Goal: Task Accomplishment & Management: Complete application form

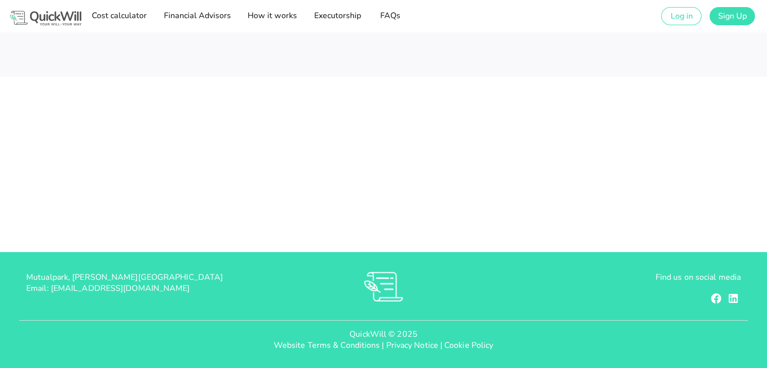
click at [673, 27] on div "Cost calculator Financial Advisors How it works Executorship FAQs Log in Sign Up" at bounding box center [383, 16] width 767 height 32
click at [676, 19] on span "Log in" at bounding box center [681, 16] width 23 height 11
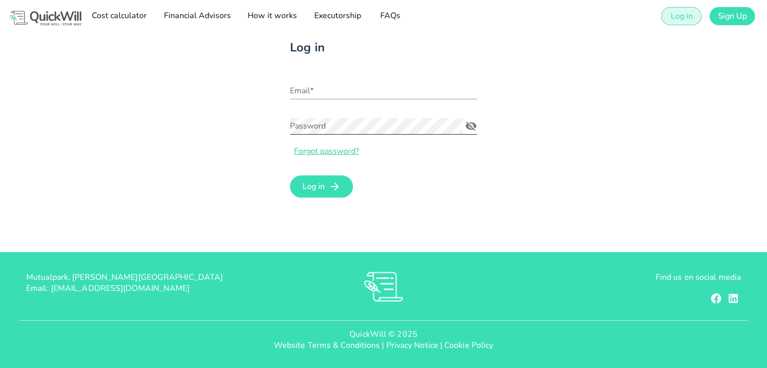
type input "[EMAIL_ADDRESS][DOMAIN_NAME]"
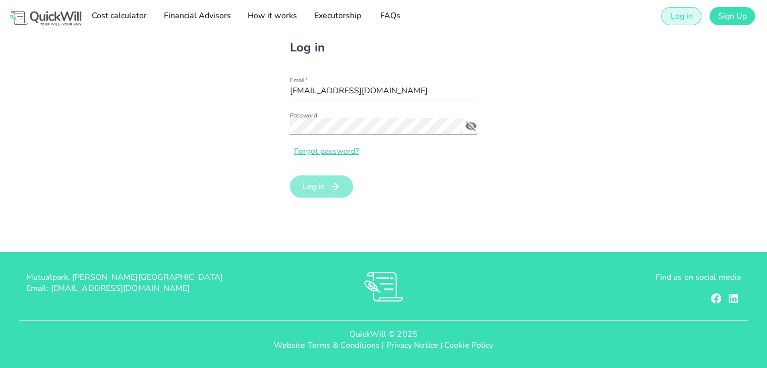
click at [334, 189] on icon "submit" at bounding box center [335, 187] width 12 height 12
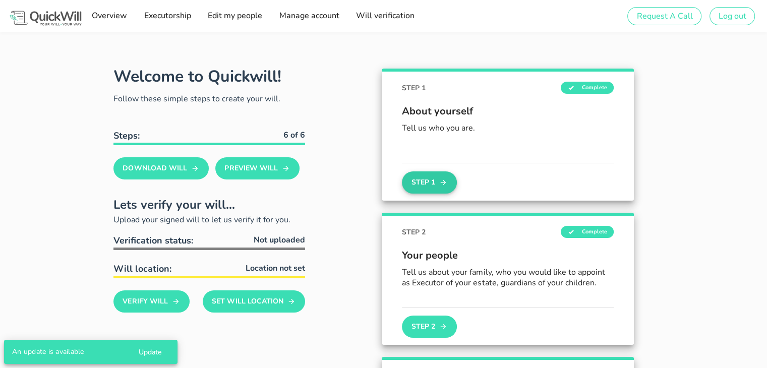
click at [446, 183] on icon "button" at bounding box center [443, 183] width 8 height 12
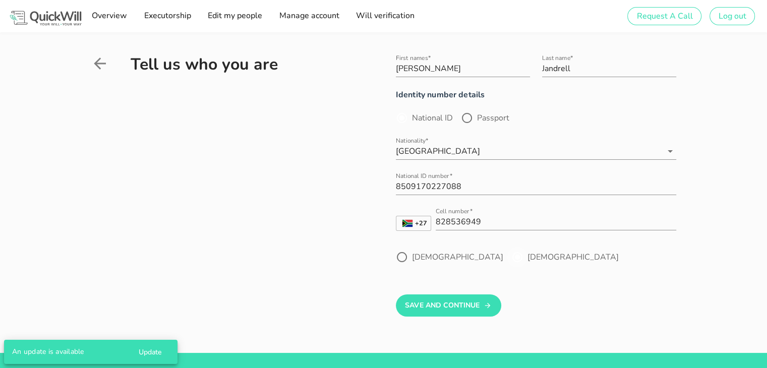
click at [509, 254] on div at bounding box center [517, 257] width 17 height 17
click at [460, 304] on button "Save And Continue" at bounding box center [448, 306] width 105 height 22
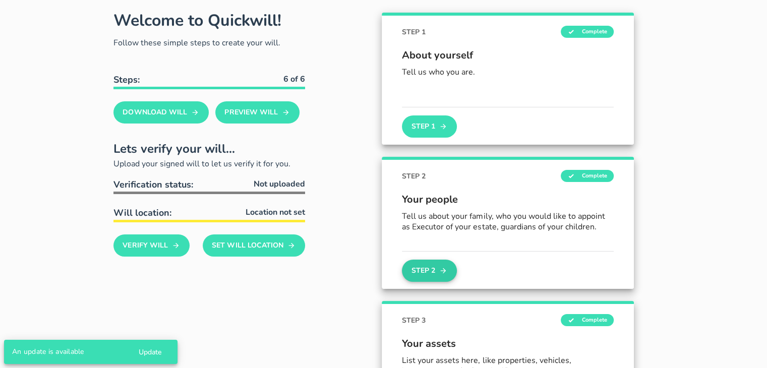
click at [449, 266] on button "Step 2" at bounding box center [429, 271] width 54 height 22
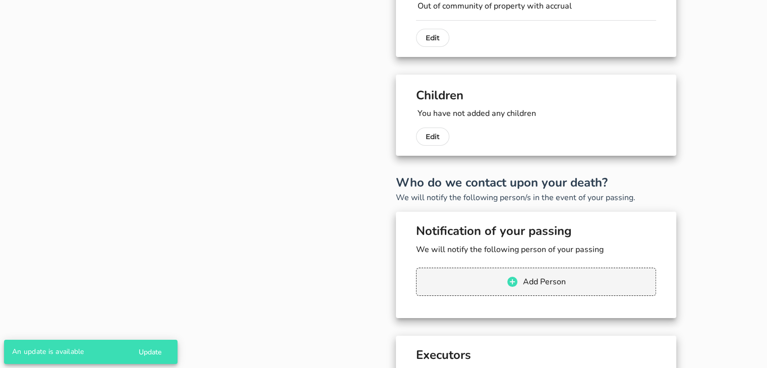
scroll to position [119, 0]
click at [434, 138] on p "Edit" at bounding box center [433, 136] width 14 height 12
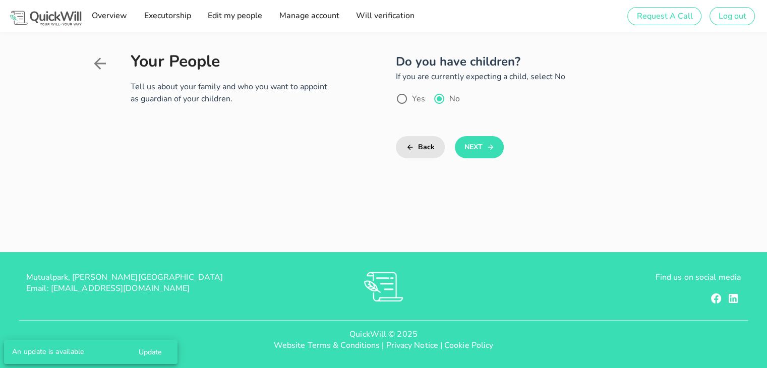
click at [414, 98] on label "Yes" at bounding box center [418, 99] width 13 height 10
click at [444, 101] on div at bounding box center [439, 98] width 17 height 17
radio input "false"
radio input "true"
click at [411, 102] on div "Yes" at bounding box center [410, 99] width 29 height 12
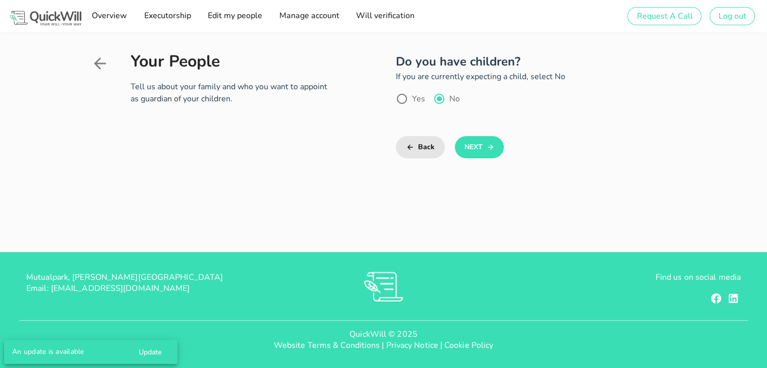
radio input "true"
click at [461, 154] on button "Next" at bounding box center [479, 147] width 49 height 22
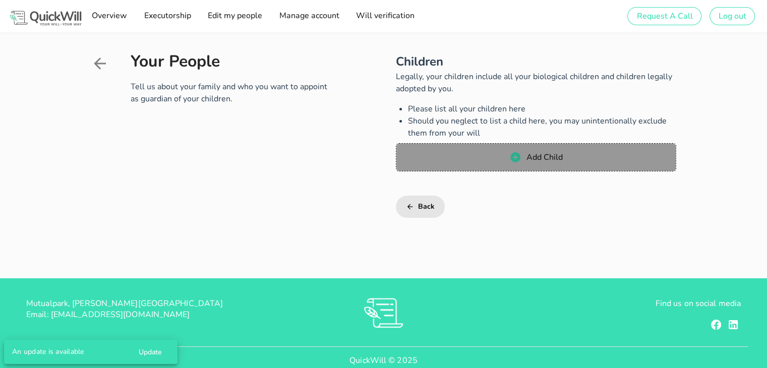
click at [461, 154] on span "Add Child" at bounding box center [536, 157] width 260 height 12
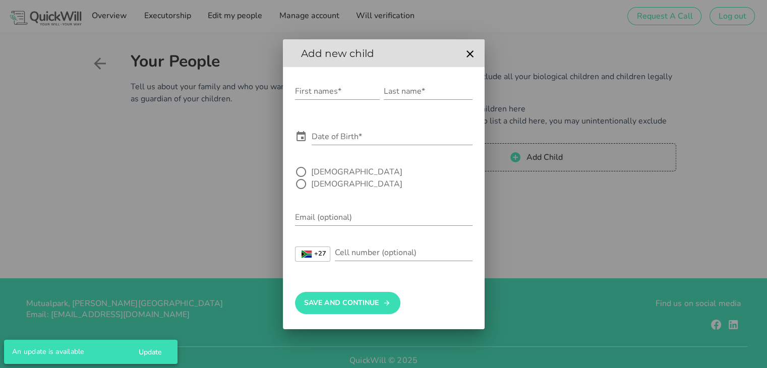
drag, startPoint x: 419, startPoint y: 64, endPoint x: 334, endPoint y: 77, distance: 86.3
click at [334, 77] on div "Add new child First names* Last name* Date of Birth* [DEMOGRAPHIC_DATA] [DEMOGR…" at bounding box center [384, 184] width 202 height 290
click at [330, 99] on input "First names*" at bounding box center [337, 91] width 85 height 16
type input "[PERSON_NAME]"
click at [421, 99] on input "Last name*" at bounding box center [428, 91] width 89 height 16
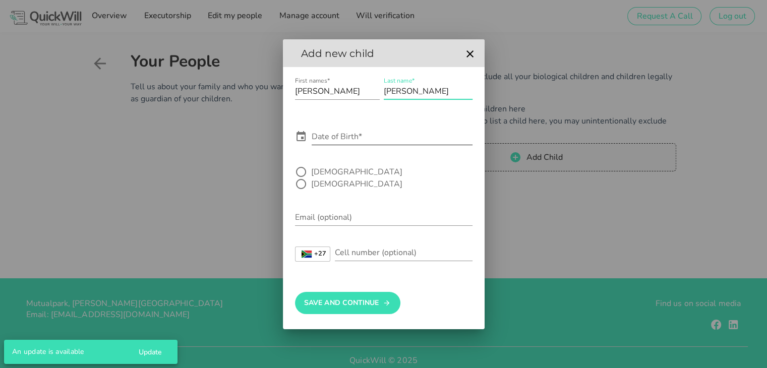
type input "[PERSON_NAME]"
click at [368, 142] on input "Date of Birth*" at bounding box center [392, 137] width 161 height 16
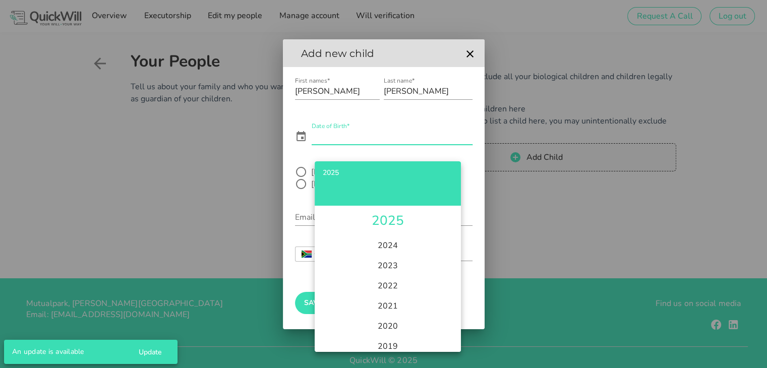
click at [406, 143] on input "Date of Birth*" at bounding box center [392, 137] width 161 height 16
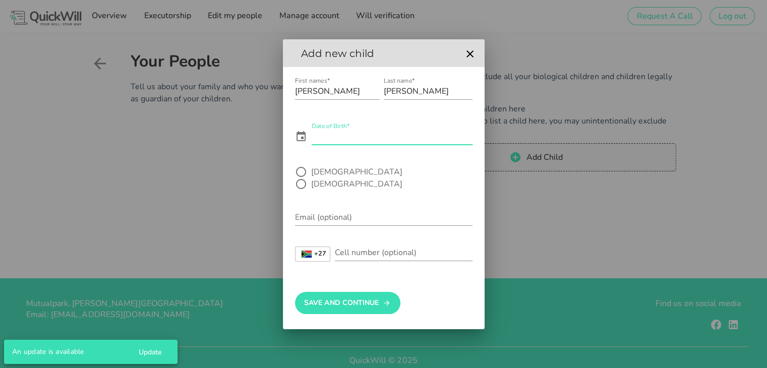
click at [406, 143] on input "Date of Birth*" at bounding box center [392, 137] width 161 height 16
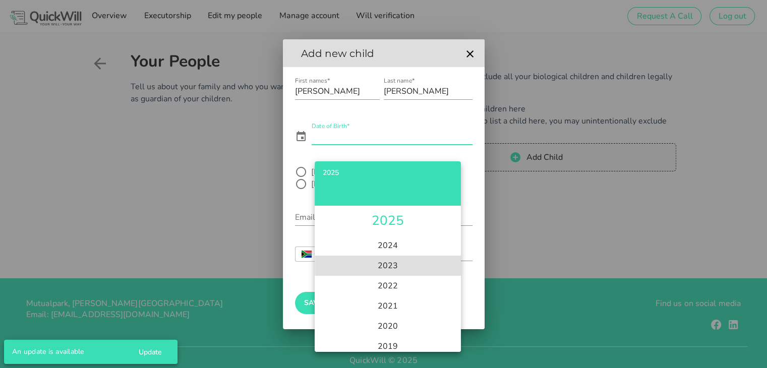
click at [408, 272] on li "2023" at bounding box center [388, 266] width 146 height 20
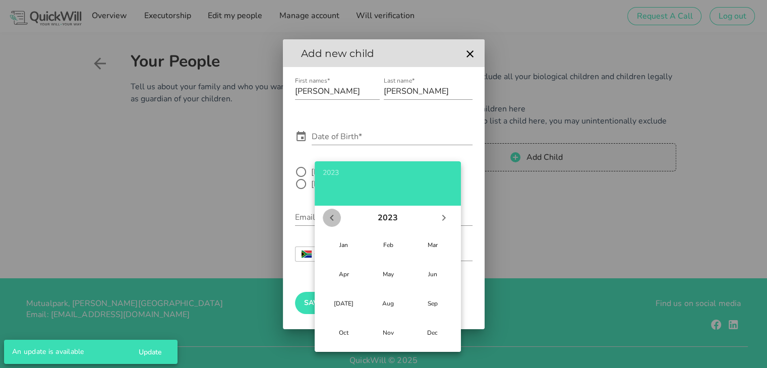
click at [335, 214] on icon "Previous year" at bounding box center [332, 218] width 12 height 12
click at [446, 220] on icon "Next year" at bounding box center [444, 218] width 12 height 12
click at [390, 304] on div "Aug" at bounding box center [388, 304] width 26 height 8
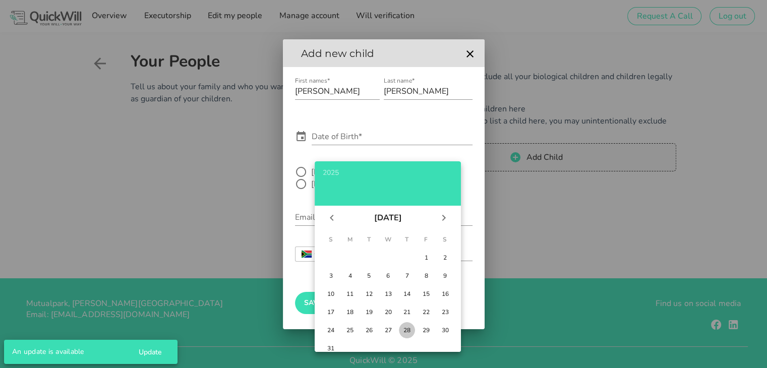
click at [411, 326] on div "28" at bounding box center [407, 330] width 10 height 8
type input "[DATE]"
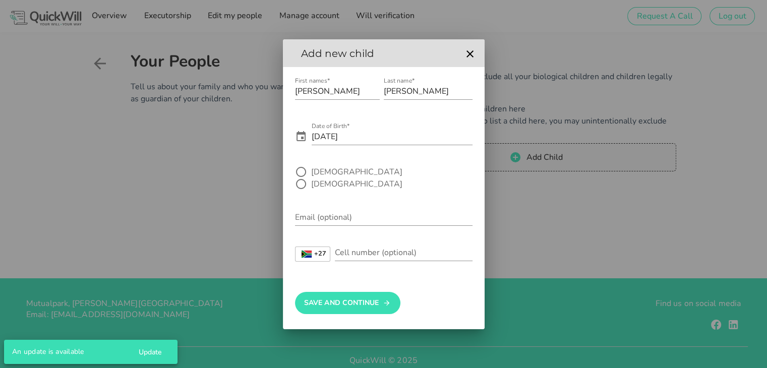
click at [358, 179] on label "[DEMOGRAPHIC_DATA]" at bounding box center [356, 184] width 91 height 10
radio input "true"
click at [307, 97] on input "[PERSON_NAME]" at bounding box center [337, 91] width 85 height 16
click at [315, 98] on input "[PERSON_NAME]" at bounding box center [337, 91] width 85 height 16
click at [311, 97] on input "[PERSON_NAME]" at bounding box center [337, 91] width 85 height 16
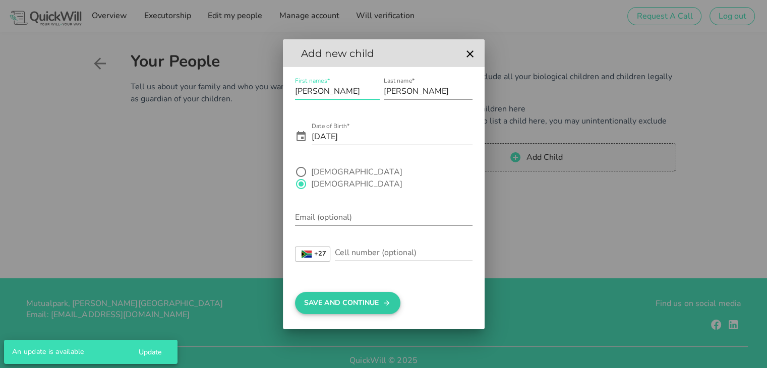
type input "[PERSON_NAME]"
click at [386, 298] on icon "submit" at bounding box center [387, 303] width 8 height 12
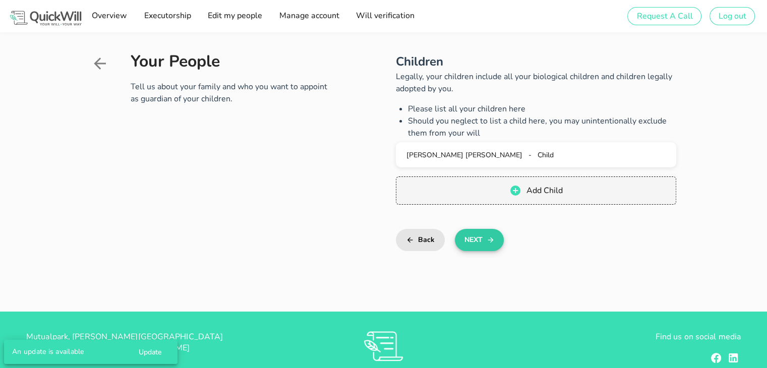
click at [470, 237] on button "Next" at bounding box center [479, 240] width 49 height 22
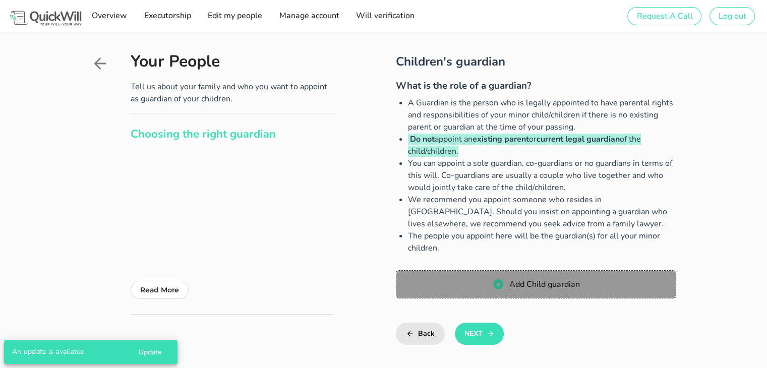
click at [507, 285] on span "Add Child guardian" at bounding box center [536, 284] width 260 height 12
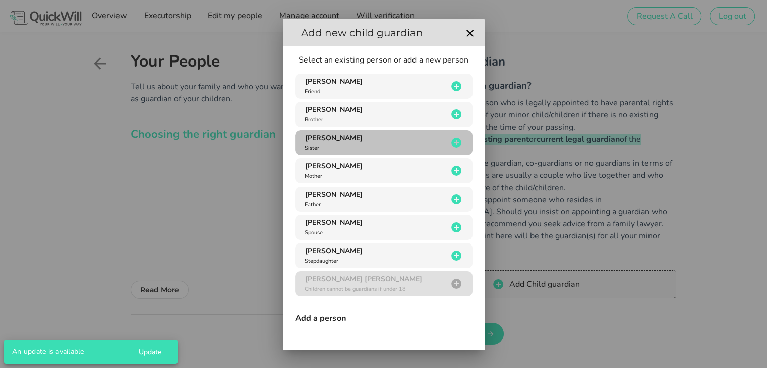
click at [452, 139] on icon "button" at bounding box center [456, 143] width 10 height 10
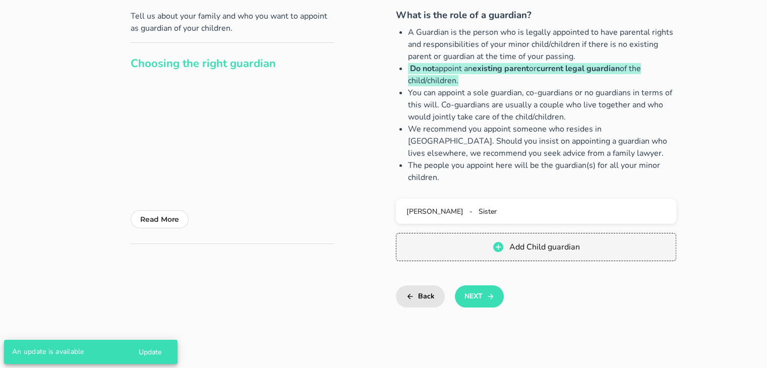
scroll to position [71, 0]
click at [477, 299] on button "Next" at bounding box center [479, 297] width 49 height 22
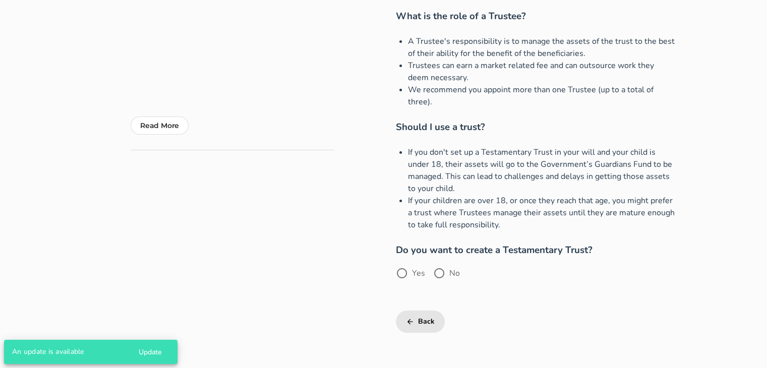
scroll to position [167, 0]
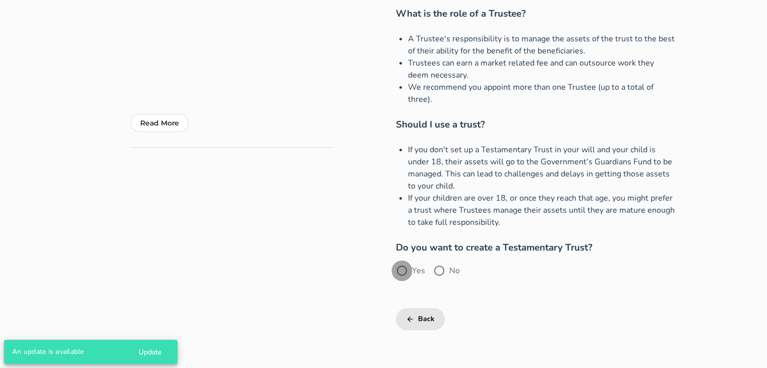
click at [403, 268] on div at bounding box center [401, 270] width 17 height 17
radio input "true"
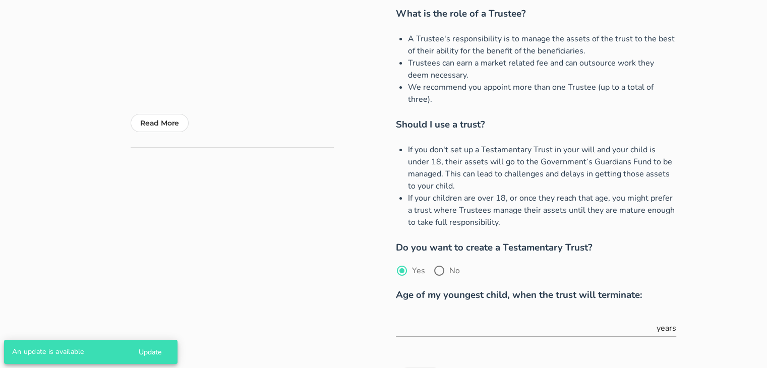
scroll to position [201, 0]
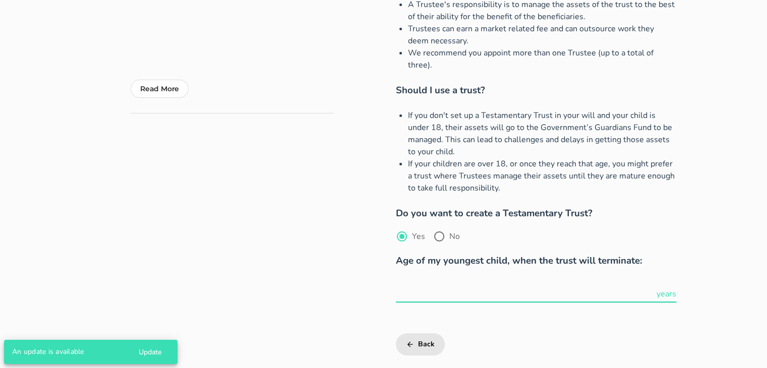
click at [510, 288] on input "text" at bounding box center [525, 294] width 259 height 16
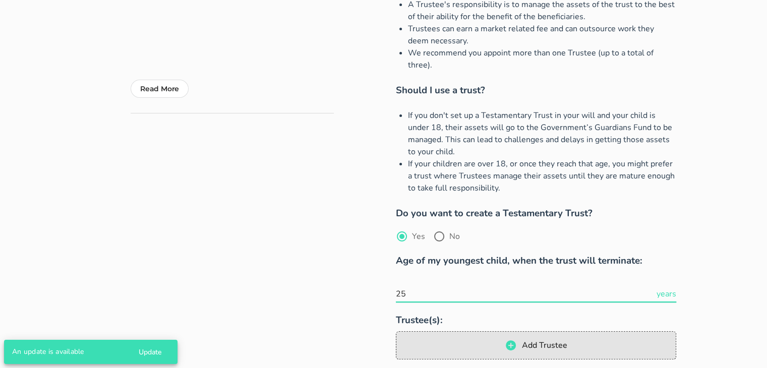
type input "25"
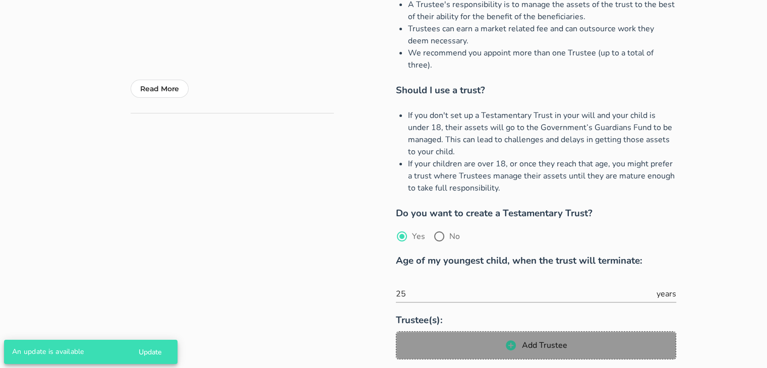
scroll to position [0, 0]
click at [506, 333] on button "Add Trustee" at bounding box center [536, 345] width 280 height 28
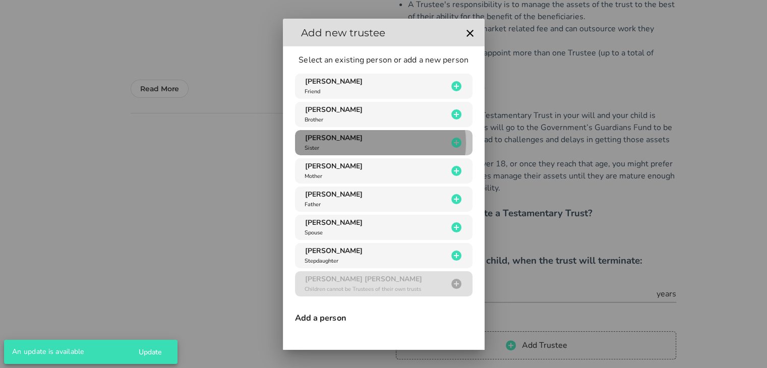
click at [454, 140] on icon "button" at bounding box center [456, 143] width 12 height 12
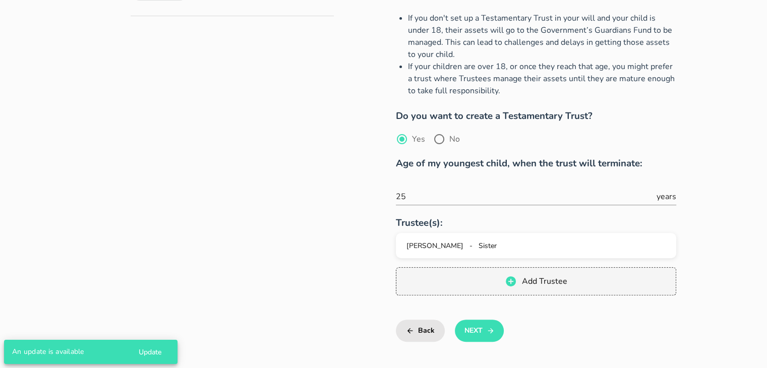
scroll to position [300, 0]
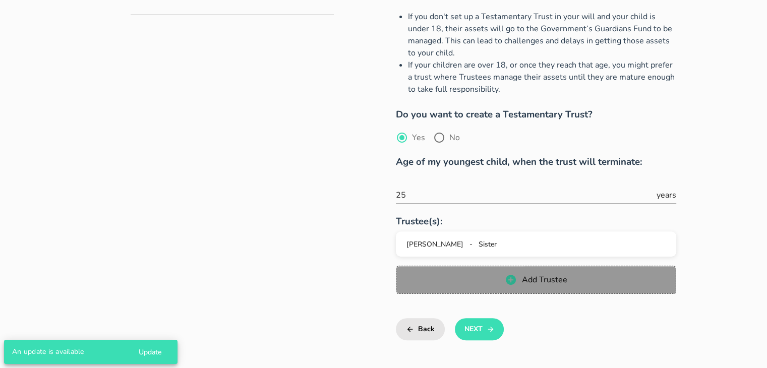
click at [497, 278] on span "Add Trustee" at bounding box center [536, 280] width 260 height 12
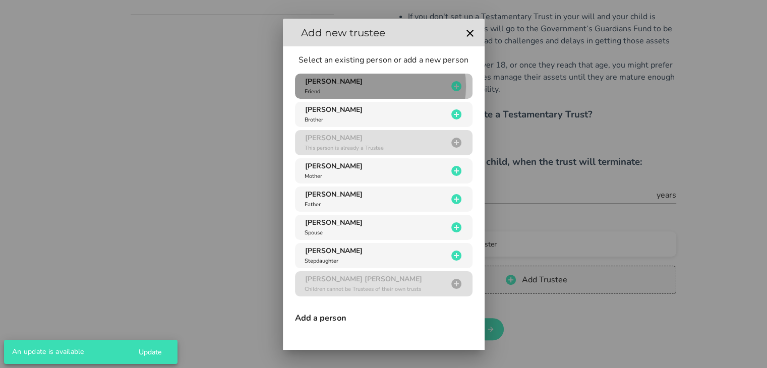
click at [450, 88] on icon "button" at bounding box center [456, 86] width 12 height 12
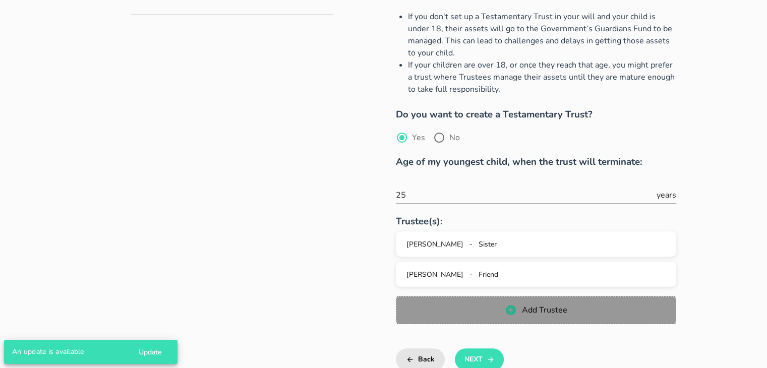
click at [478, 307] on span "Add Trustee" at bounding box center [536, 310] width 260 height 12
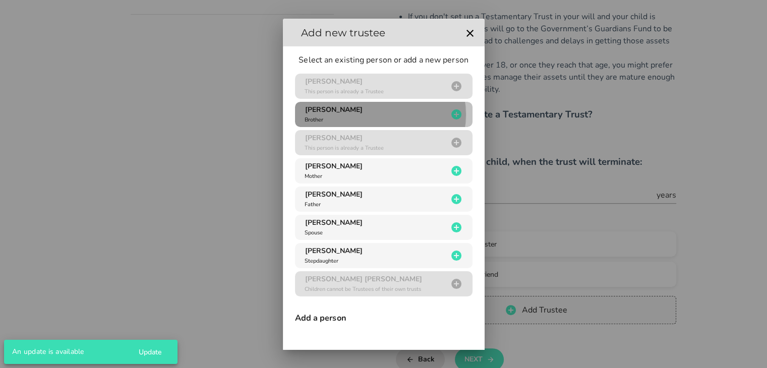
click at [408, 109] on div "[PERSON_NAME] Brother" at bounding box center [375, 114] width 145 height 19
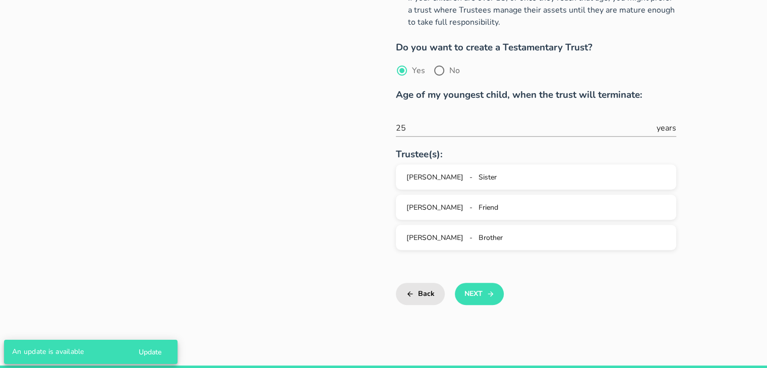
scroll to position [379, 0]
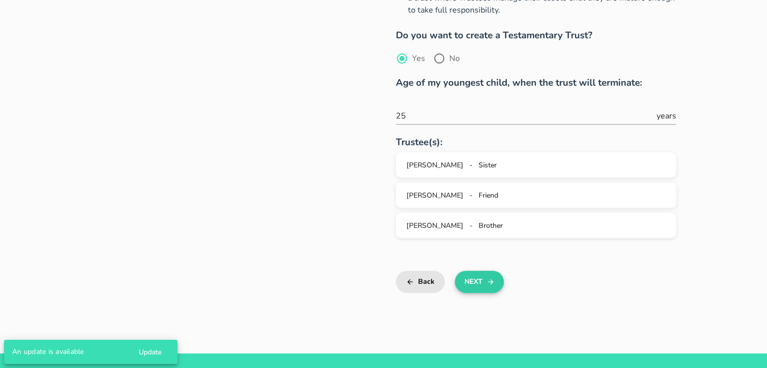
click at [491, 284] on icon "button" at bounding box center [491, 282] width 6 height 6
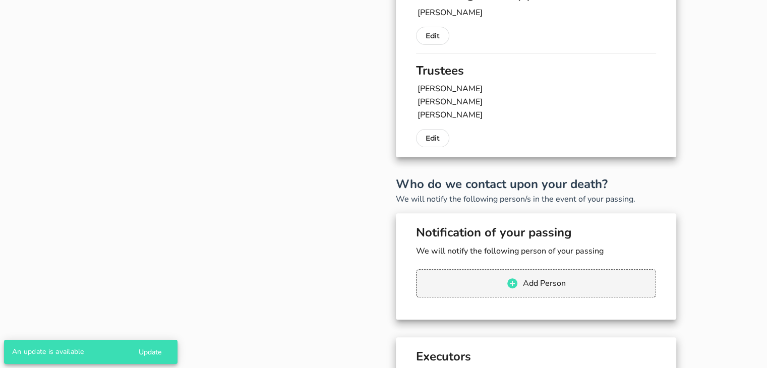
scroll to position [297, 0]
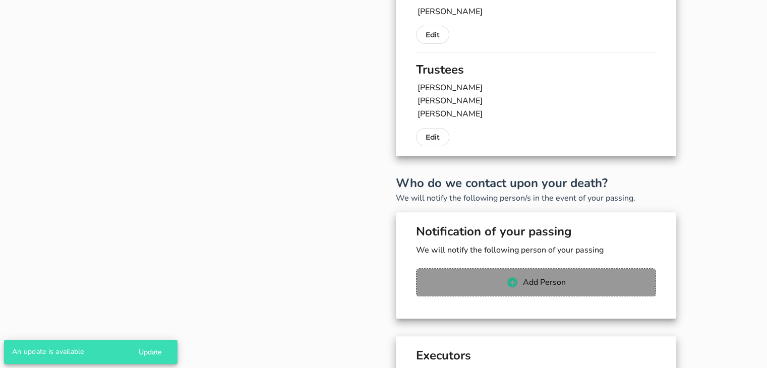
click at [491, 284] on span "Add Person" at bounding box center [535, 282] width 219 height 12
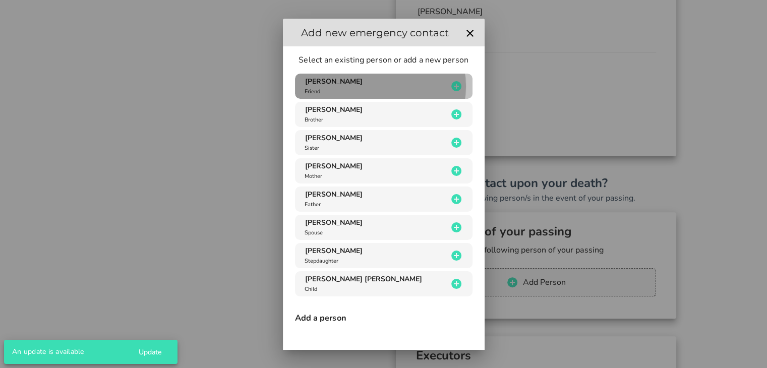
click at [453, 80] on icon "button" at bounding box center [456, 86] width 12 height 12
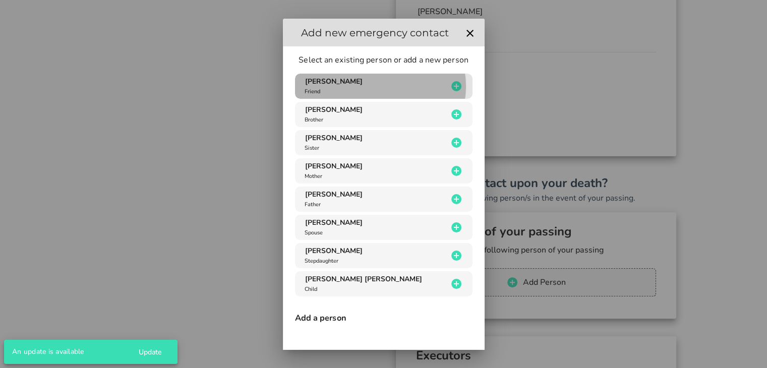
type input "[PERSON_NAME]"
type input "[EMAIL_ADDRESS][DOMAIN_NAME]"
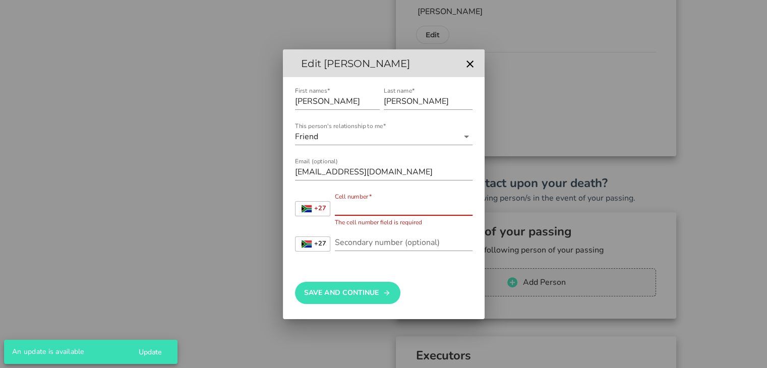
click at [398, 201] on input "Cell number*" at bounding box center [404, 207] width 138 height 16
click at [471, 63] on icon "button" at bounding box center [470, 64] width 7 height 7
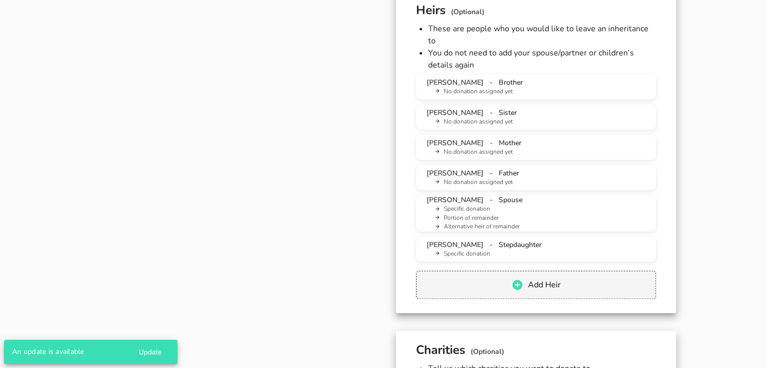
scroll to position [882, 0]
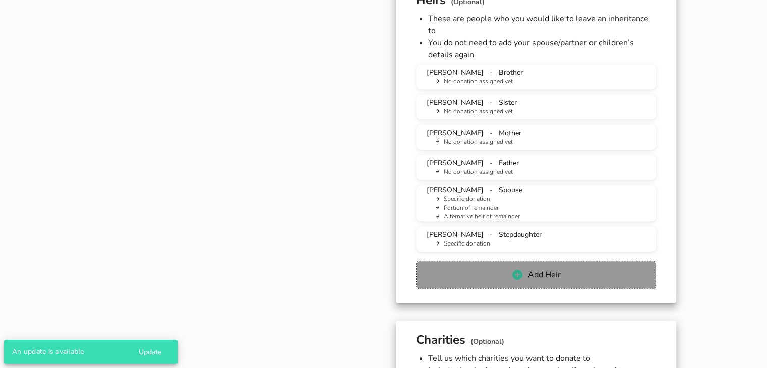
click at [572, 261] on button "Add Heir" at bounding box center [536, 275] width 240 height 28
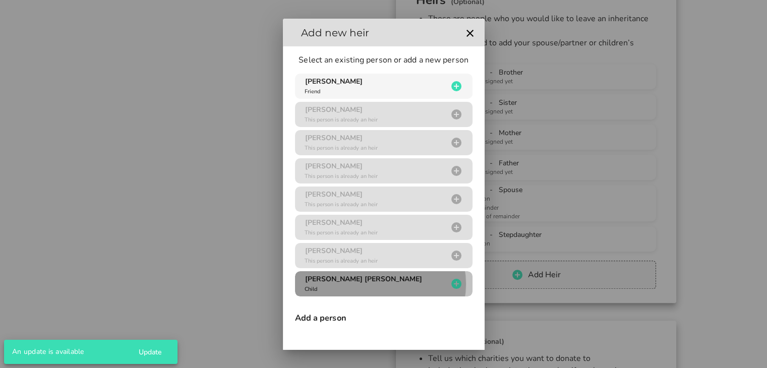
click at [451, 283] on icon "button" at bounding box center [456, 284] width 10 height 10
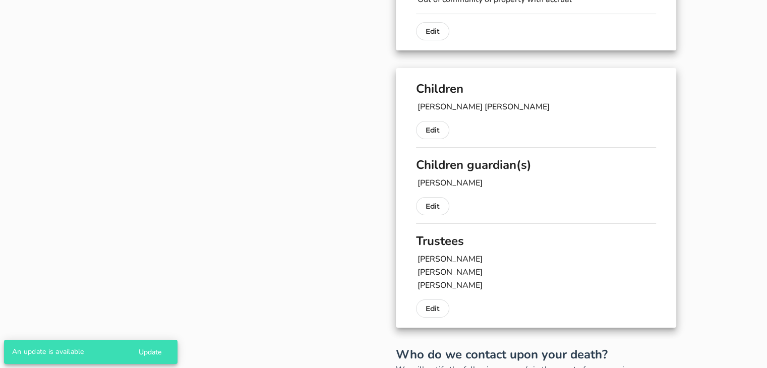
scroll to position [154, 0]
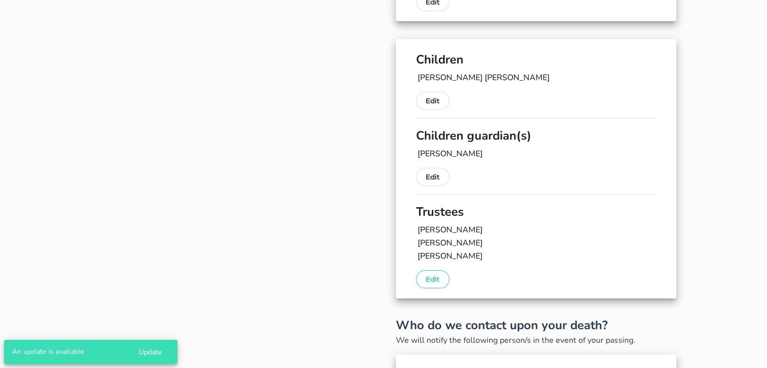
click at [440, 275] on button "Edit" at bounding box center [432, 279] width 33 height 18
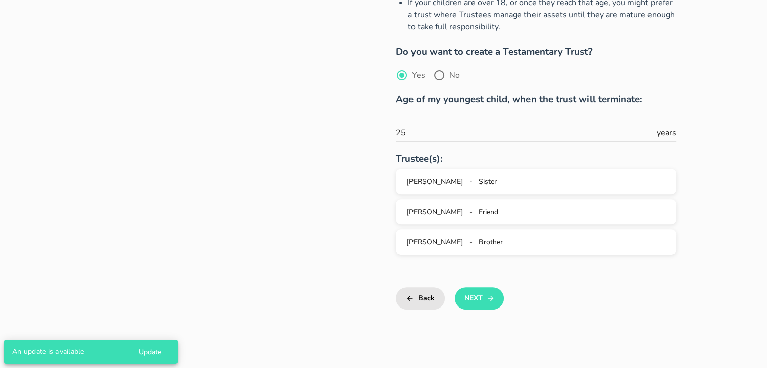
scroll to position [363, 0]
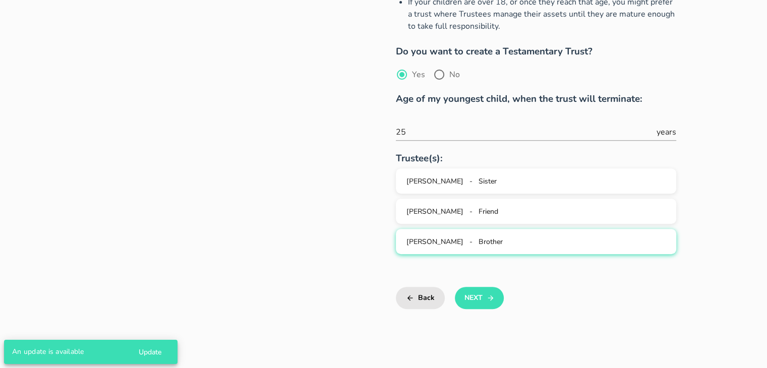
click at [535, 238] on div "[PERSON_NAME] - Brother" at bounding box center [536, 242] width 264 height 10
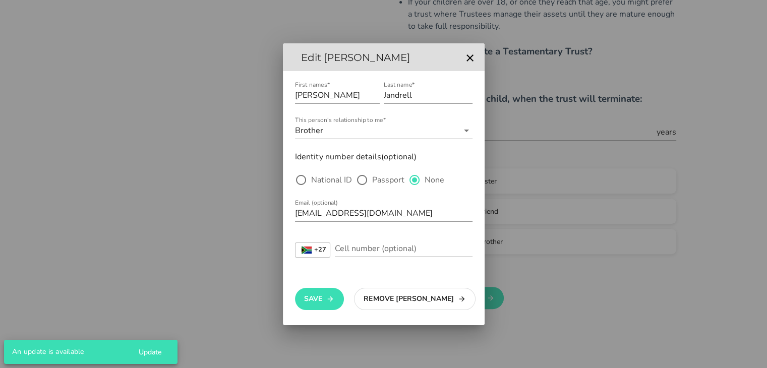
drag, startPoint x: 473, startPoint y: 51, endPoint x: 468, endPoint y: 59, distance: 9.1
click at [468, 59] on div at bounding box center [469, 57] width 16 height 16
click at [468, 59] on icon "button" at bounding box center [470, 58] width 12 height 12
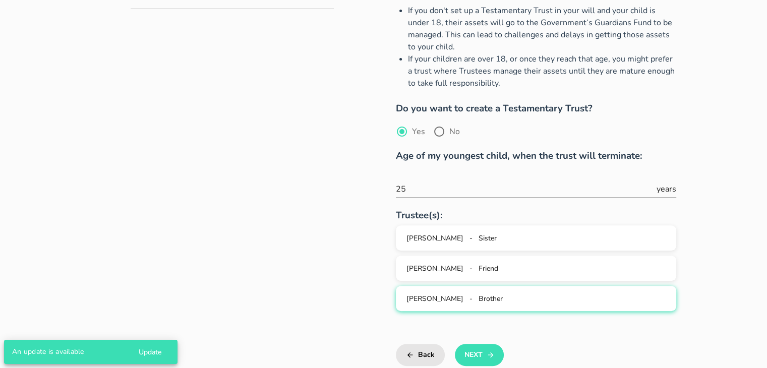
scroll to position [353, 0]
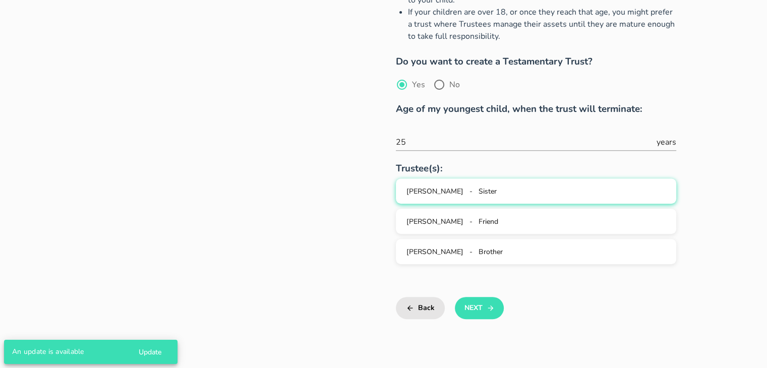
click at [415, 196] on span "[PERSON_NAME]" at bounding box center [435, 192] width 57 height 10
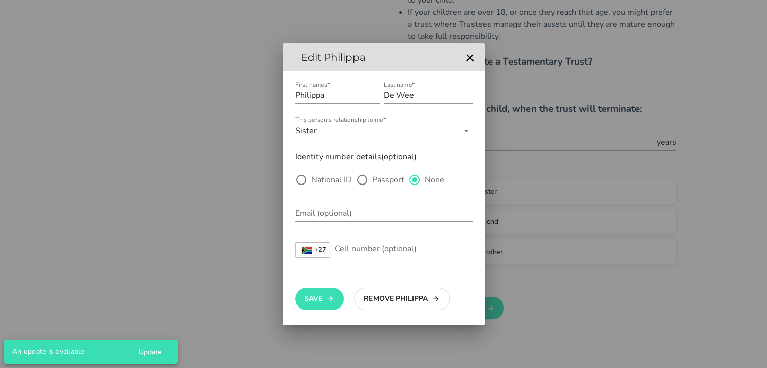
click at [470, 50] on div at bounding box center [469, 57] width 16 height 16
click at [468, 64] on icon "button" at bounding box center [470, 58] width 12 height 12
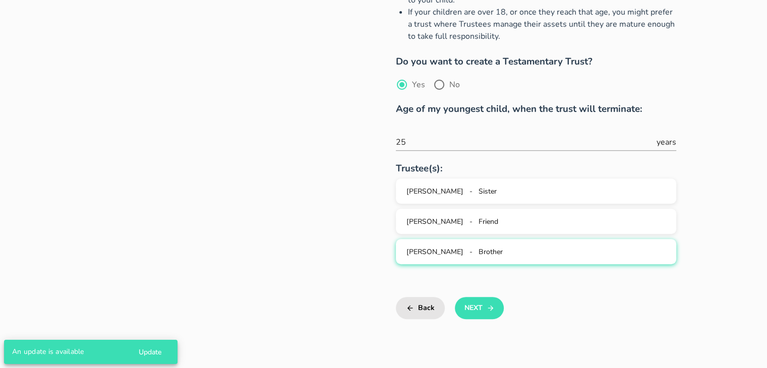
click at [479, 251] on span "Brother" at bounding box center [491, 252] width 24 height 10
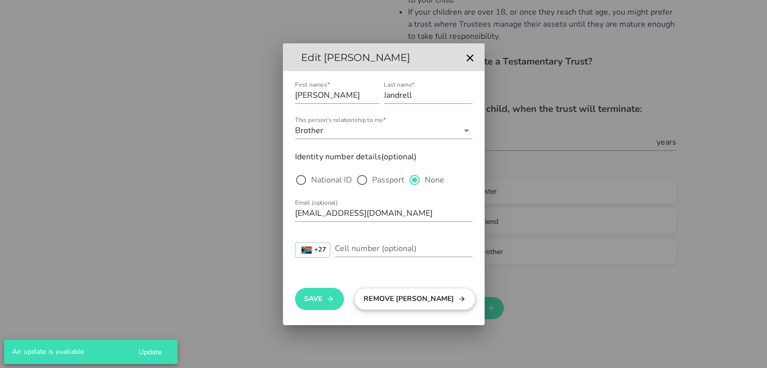
click at [424, 309] on button "Remove [PERSON_NAME]" at bounding box center [415, 299] width 122 height 22
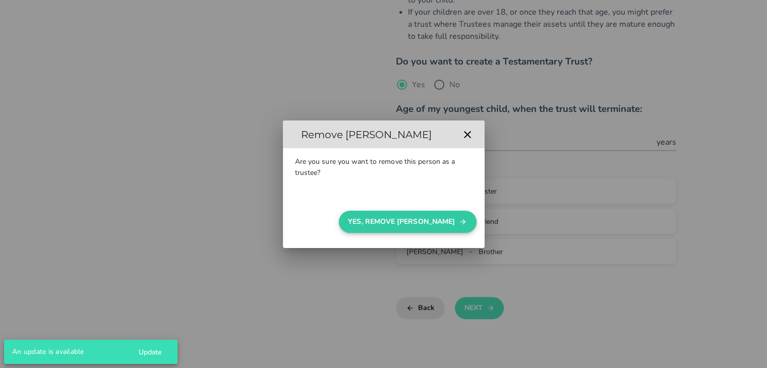
click at [431, 226] on button "Yes, Remove [PERSON_NAME]" at bounding box center [408, 222] width 138 height 22
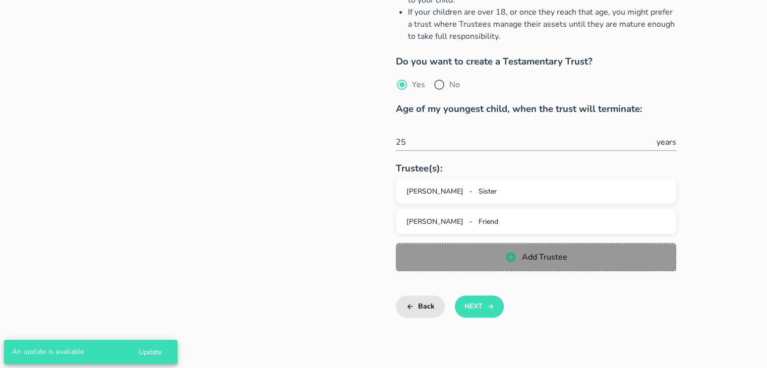
click at [485, 253] on span "Add Trustee" at bounding box center [536, 257] width 260 height 12
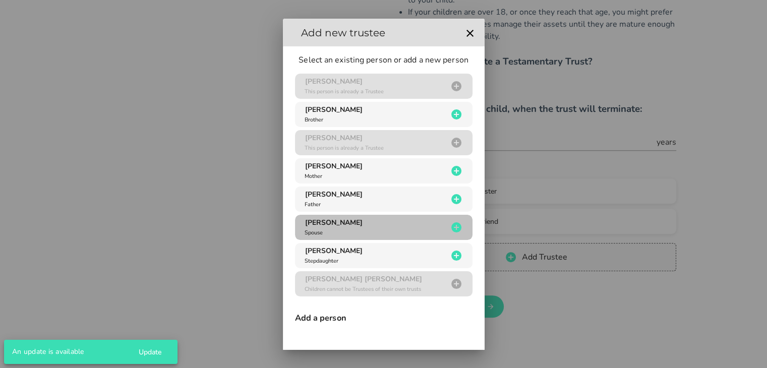
click at [425, 234] on div "[PERSON_NAME] Spouse" at bounding box center [375, 227] width 145 height 19
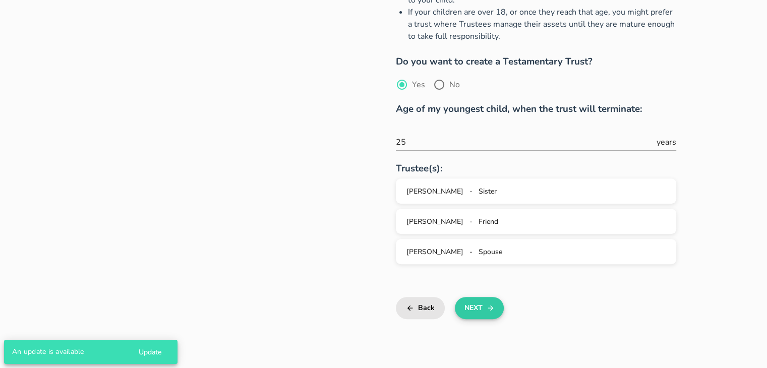
drag, startPoint x: 477, startPoint y: 325, endPoint x: 480, endPoint y: 307, distance: 18.5
click at [480, 307] on div "Testamentary Trust What is a Testamentary Trust? A Testamentary Trust is a way …" at bounding box center [506, 24] width 342 height 650
click at [480, 307] on button "Next" at bounding box center [479, 308] width 49 height 22
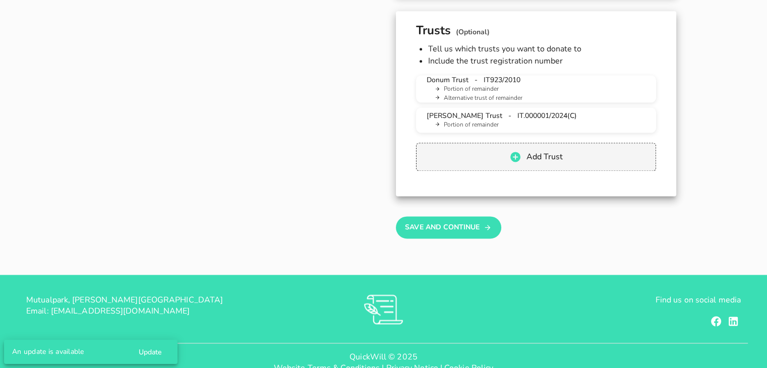
scroll to position [1374, 0]
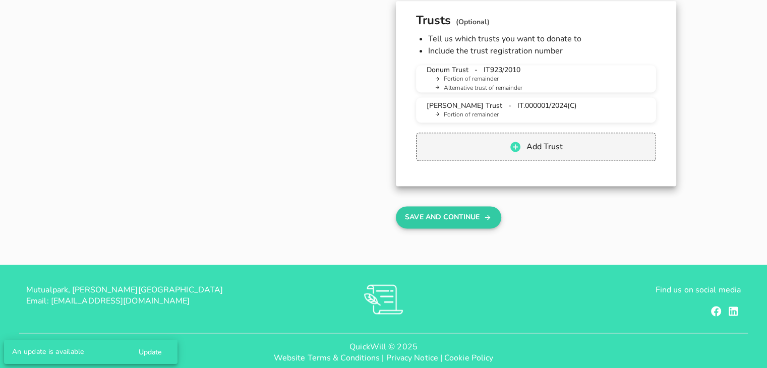
click at [456, 209] on button "Save And Continue" at bounding box center [448, 217] width 105 height 22
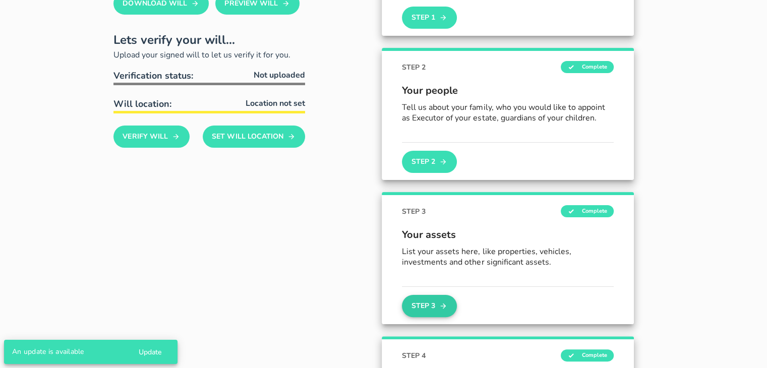
scroll to position [361, 0]
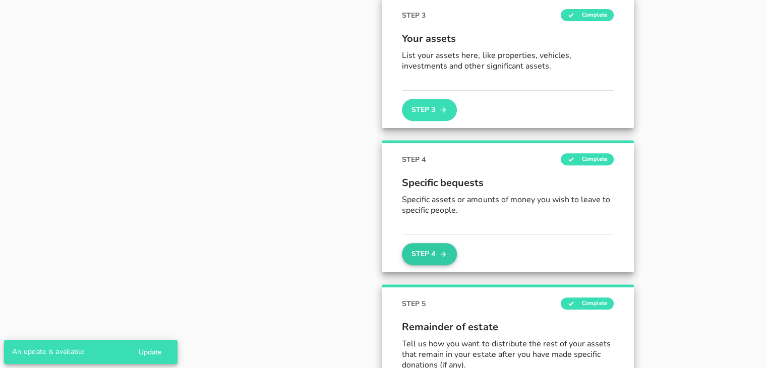
click at [437, 257] on button "Step 4" at bounding box center [429, 254] width 54 height 22
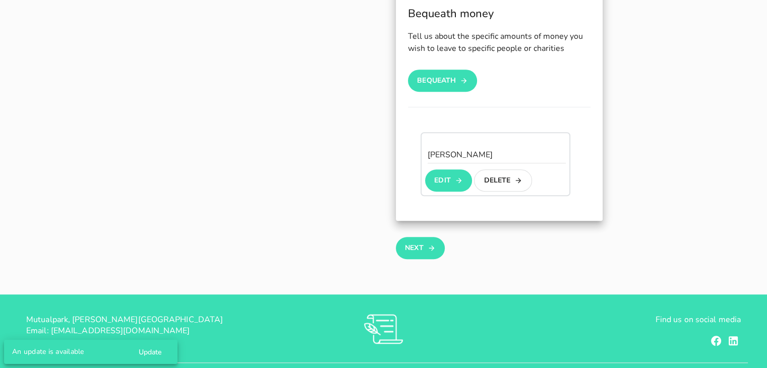
scroll to position [605, 0]
click at [437, 257] on button "Next" at bounding box center [420, 248] width 49 height 22
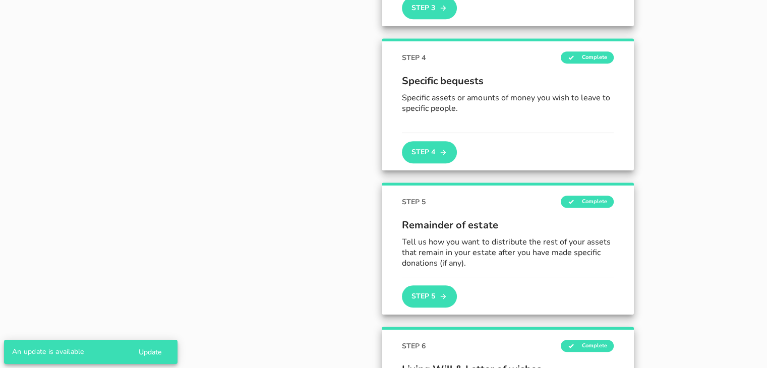
scroll to position [531, 0]
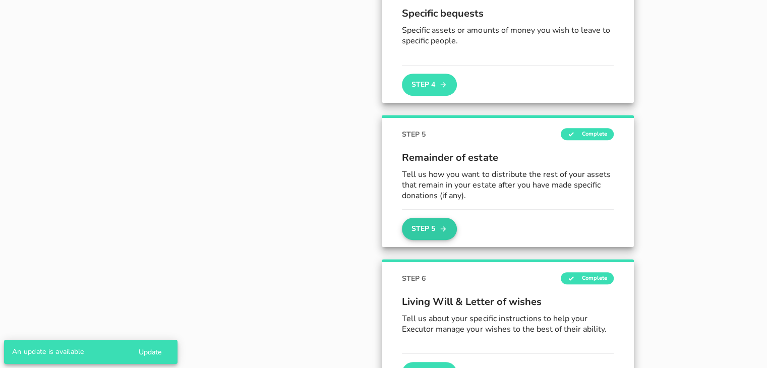
click at [420, 222] on button "Step 5" at bounding box center [429, 229] width 54 height 22
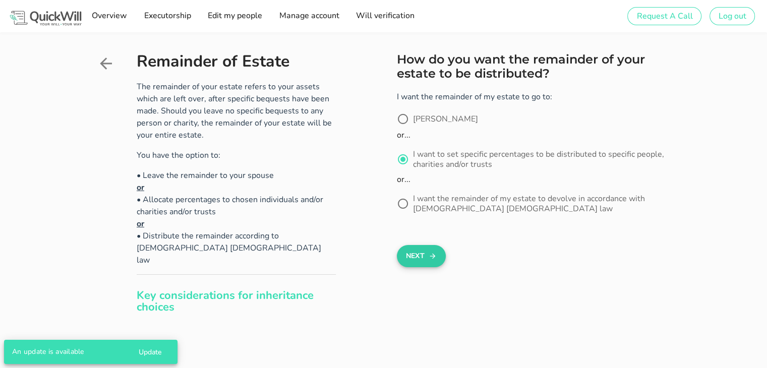
click at [414, 263] on button "Next" at bounding box center [421, 256] width 49 height 22
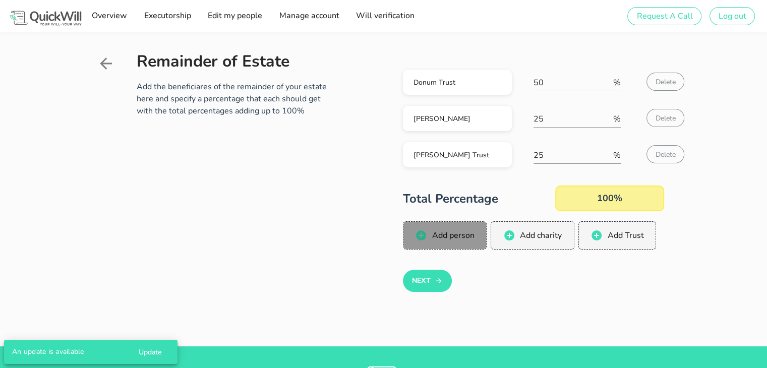
click at [464, 236] on span "Add person" at bounding box center [452, 235] width 43 height 11
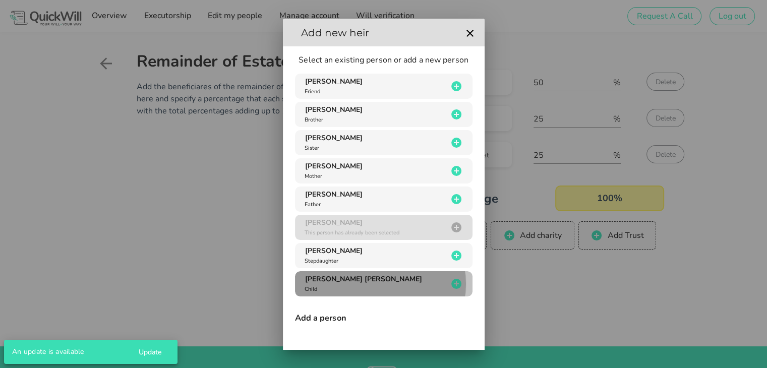
click at [451, 284] on icon "button" at bounding box center [456, 284] width 10 height 10
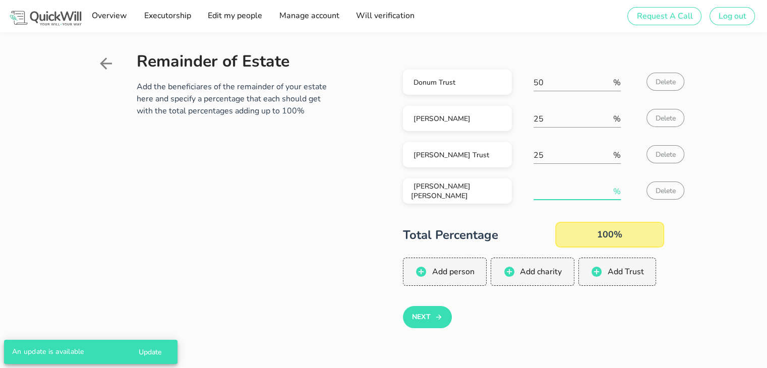
click at [543, 187] on input "number" at bounding box center [573, 192] width 78 height 16
click at [537, 194] on input "25" at bounding box center [573, 192] width 78 height 16
type input "50"
click at [662, 157] on span "Delete" at bounding box center [665, 155] width 21 height 10
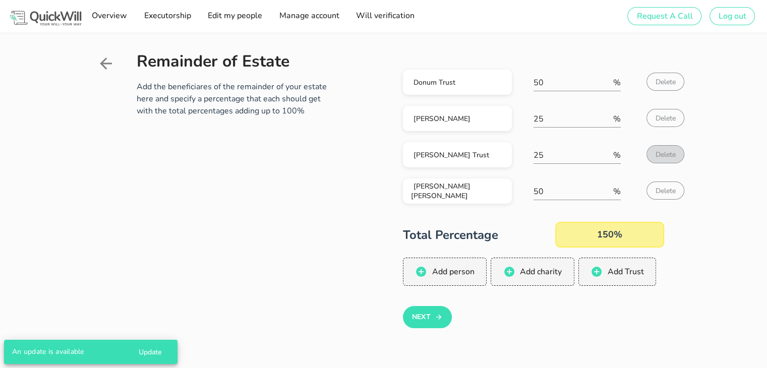
type input "50"
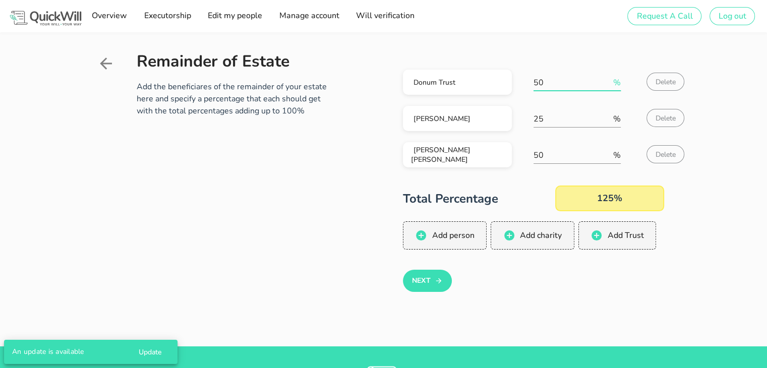
click at [551, 78] on input "50" at bounding box center [573, 83] width 78 height 16
type input "5"
type input "25"
click at [447, 272] on button "Next" at bounding box center [427, 281] width 49 height 22
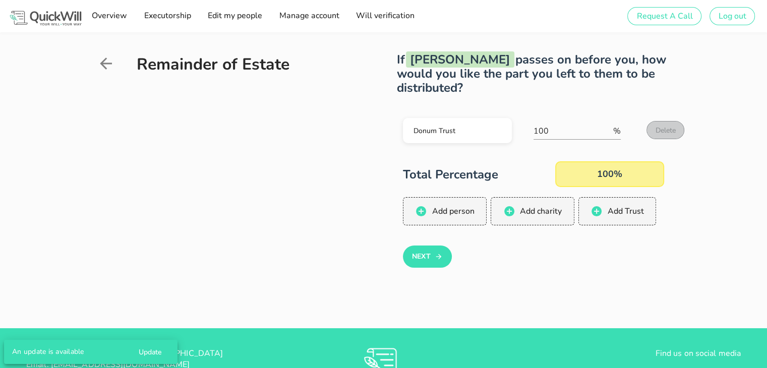
click at [668, 135] on button "Delete" at bounding box center [666, 130] width 38 height 18
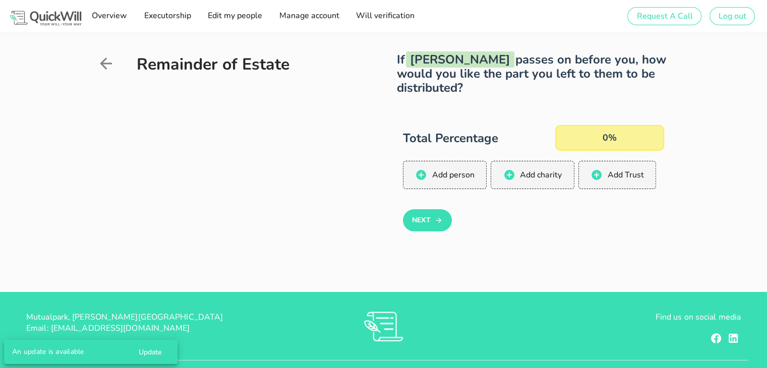
click at [501, 92] on h2 "If [PERSON_NAME] passes on before you, how would you like the part you left to …" at bounding box center [533, 73] width 273 height 42
click at [441, 173] on span "Add person" at bounding box center [452, 174] width 43 height 11
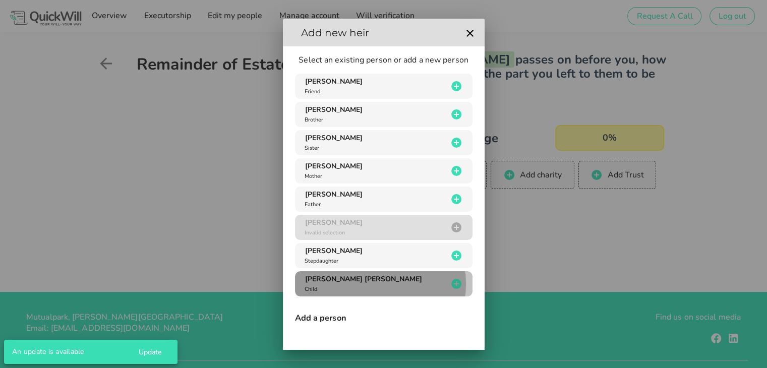
click at [430, 291] on div "[PERSON_NAME] [PERSON_NAME] Child" at bounding box center [375, 283] width 145 height 19
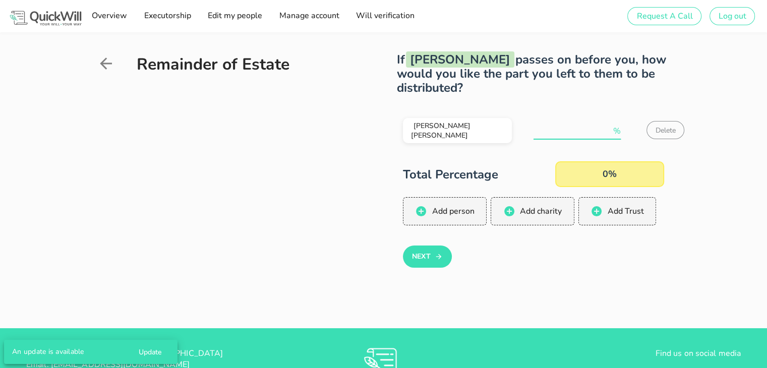
click at [574, 133] on input "number" at bounding box center [573, 131] width 78 height 16
type input "100"
click at [428, 263] on button "Next" at bounding box center [427, 257] width 49 height 22
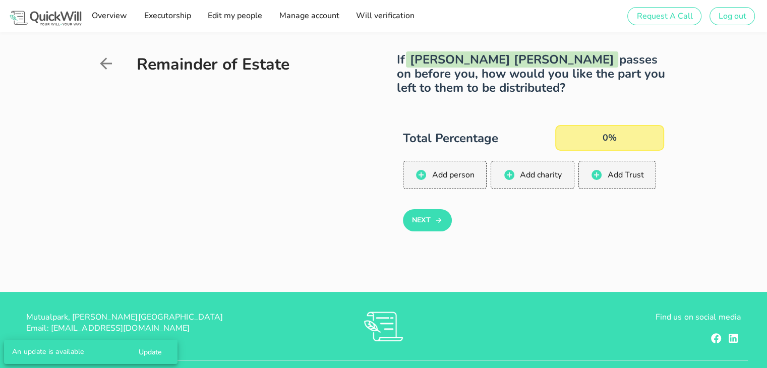
click at [611, 146] on div "0%" at bounding box center [609, 138] width 109 height 26
click at [599, 178] on icon "button" at bounding box center [597, 175] width 10 height 10
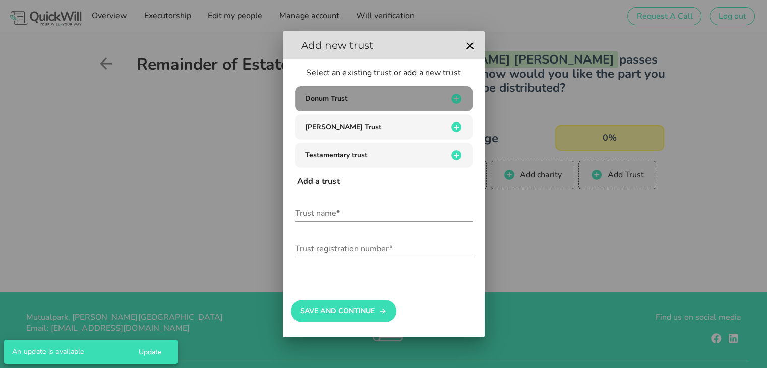
click at [430, 107] on button "Donum Trust" at bounding box center [384, 98] width 178 height 25
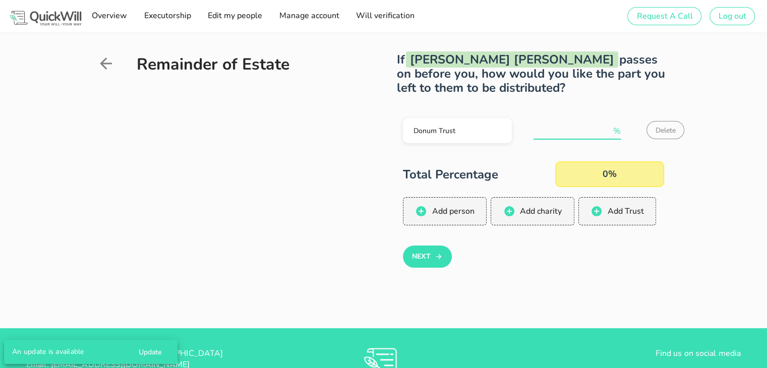
click at [555, 128] on input "number" at bounding box center [573, 131] width 78 height 16
type input "100"
click at [428, 261] on button "Next" at bounding box center [427, 257] width 49 height 22
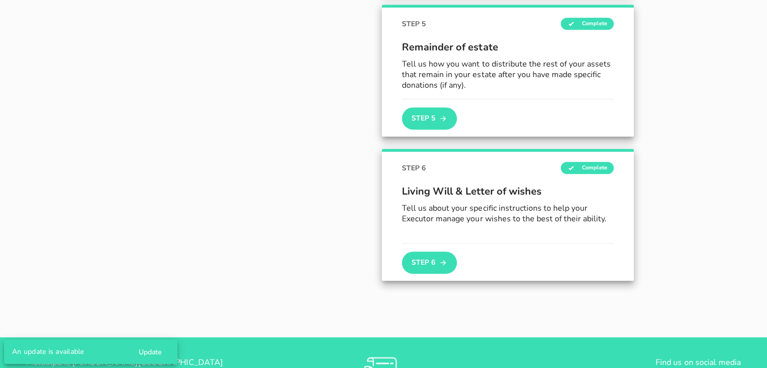
scroll to position [655, 0]
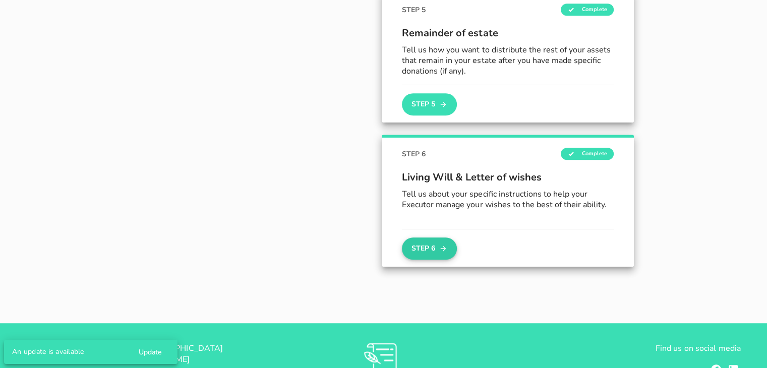
click at [430, 253] on button "Step 6" at bounding box center [429, 249] width 54 height 22
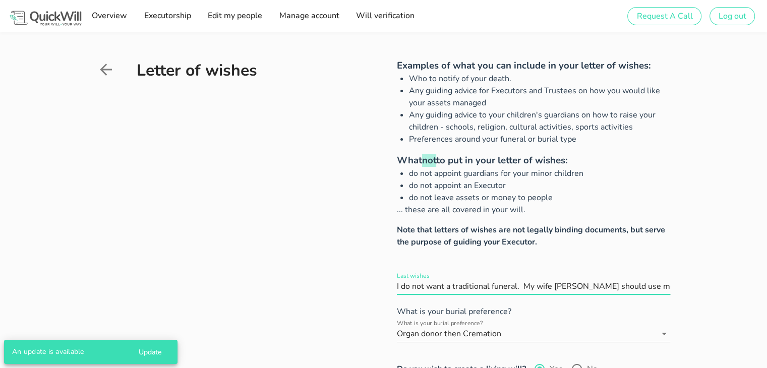
click at [448, 281] on input "Last wishes" at bounding box center [533, 286] width 273 height 16
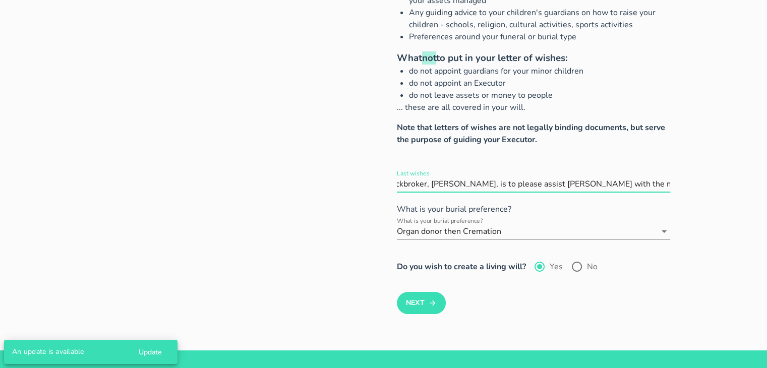
scroll to position [135, 0]
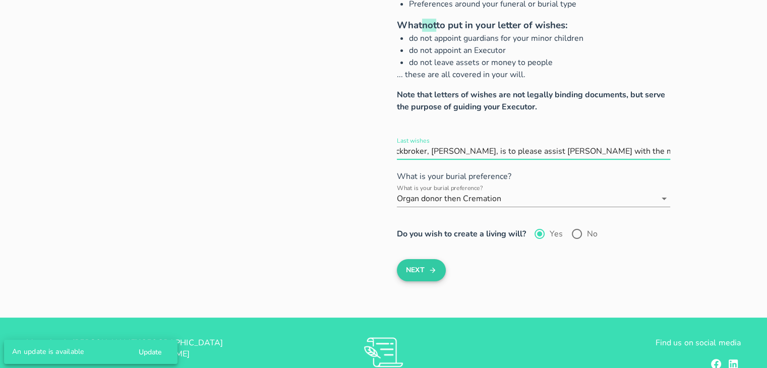
type input "I do not want a traditional funeral. My wife [PERSON_NAME] should use money fro…"
click at [426, 270] on button "Next" at bounding box center [421, 270] width 49 height 22
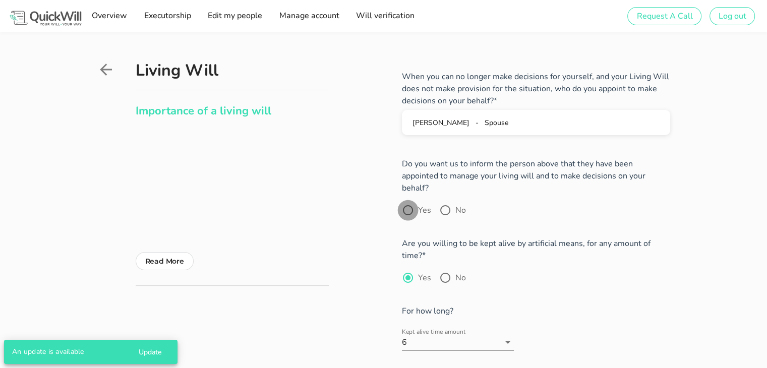
click at [409, 202] on div at bounding box center [408, 210] width 17 height 17
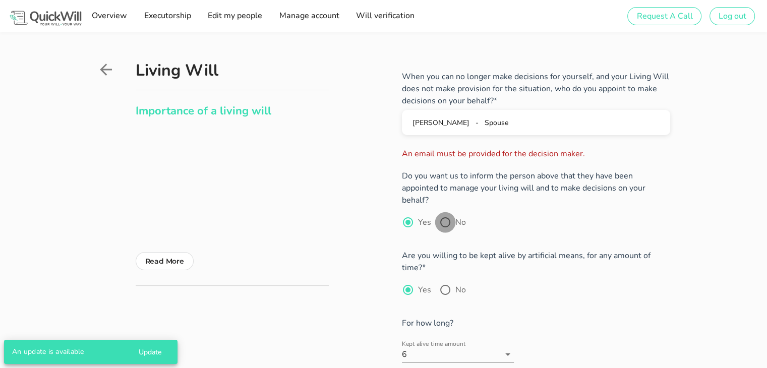
click at [440, 216] on div at bounding box center [445, 222] width 17 height 17
radio input "false"
radio input "true"
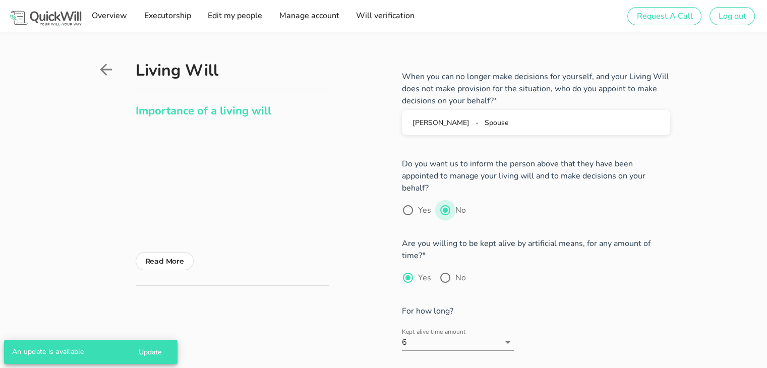
drag, startPoint x: 422, startPoint y: 203, endPoint x: 445, endPoint y: 202, distance: 23.2
click at [445, 204] on div "Yes No" at bounding box center [536, 210] width 268 height 12
click at [445, 202] on div at bounding box center [445, 210] width 17 height 17
click at [172, 19] on span "Executorship" at bounding box center [166, 15] width 47 height 11
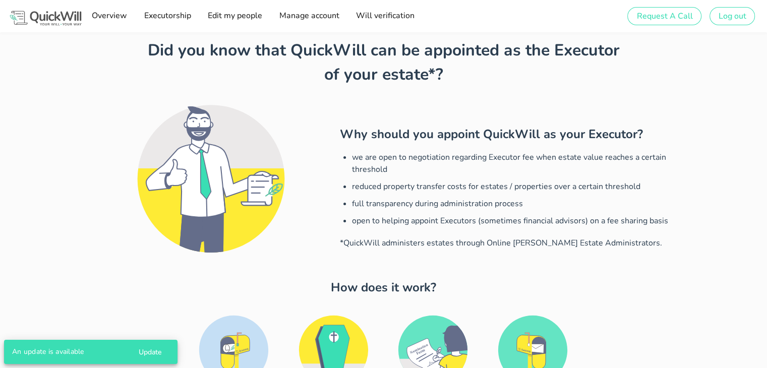
click at [436, 209] on li "full transparency during administration process" at bounding box center [514, 204] width 324 height 12
